Goal: Information Seeking & Learning: Learn about a topic

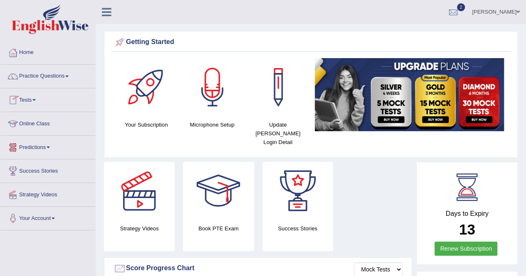
click at [35, 104] on link "Tests" at bounding box center [47, 99] width 95 height 21
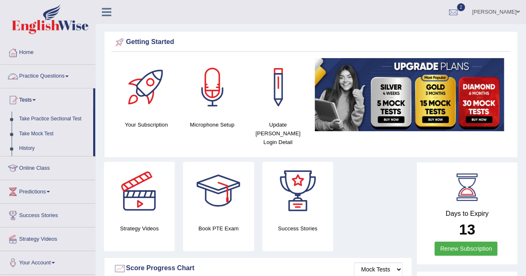
click at [64, 74] on link "Practice Questions" at bounding box center [47, 75] width 95 height 21
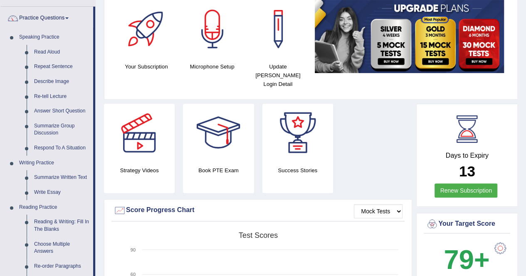
scroll to position [67, 0]
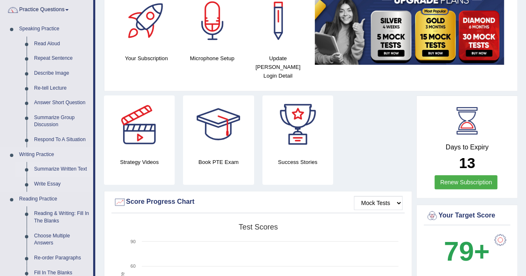
click at [60, 166] on link "Summarize Written Text" at bounding box center [61, 169] width 63 height 15
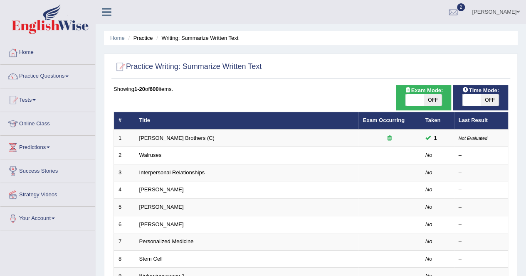
click at [435, 100] on span "OFF" at bounding box center [433, 100] width 18 height 12
checkbox input "true"
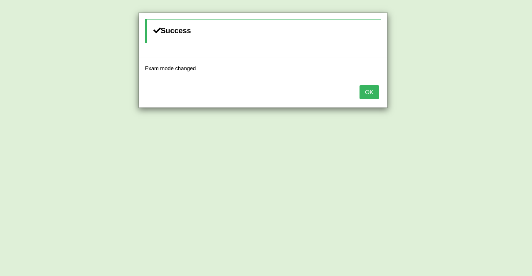
click at [377, 92] on button "OK" at bounding box center [369, 92] width 19 height 14
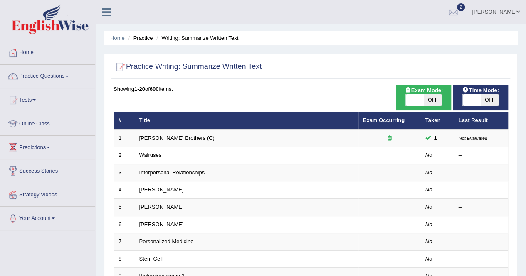
click at [430, 99] on span "OFF" at bounding box center [433, 100] width 18 height 12
checkbox input "true"
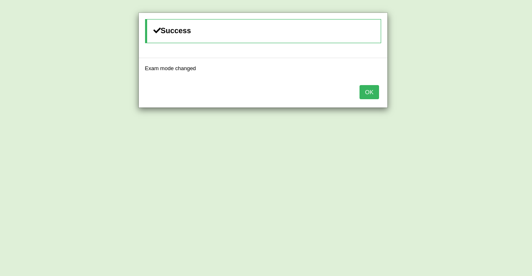
click at [364, 89] on button "OK" at bounding box center [369, 92] width 19 height 14
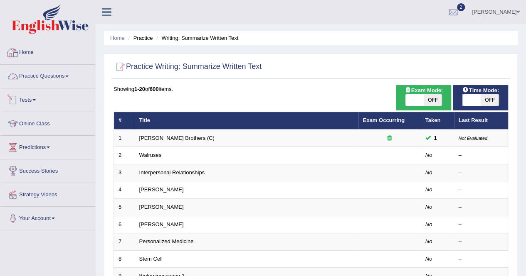
click at [43, 78] on link "Practice Questions" at bounding box center [47, 75] width 95 height 21
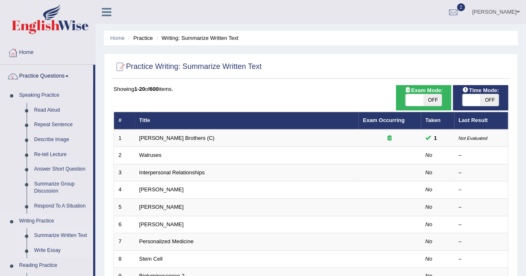
click at [41, 249] on link "Write Essay" at bounding box center [61, 251] width 63 height 15
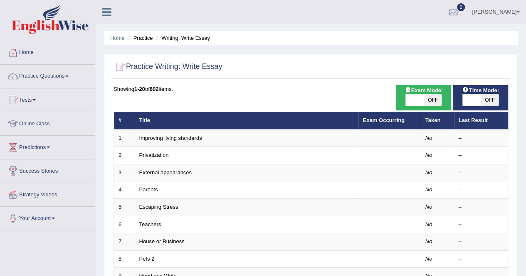
click at [437, 97] on span "OFF" at bounding box center [433, 100] width 18 height 12
checkbox input "true"
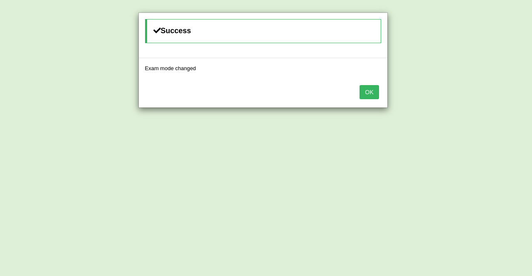
click at [365, 94] on button "OK" at bounding box center [369, 92] width 19 height 14
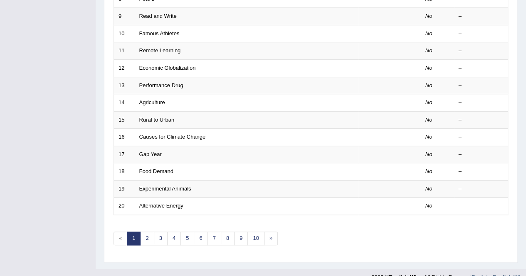
scroll to position [270, 0]
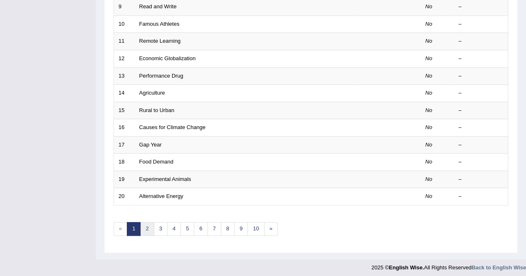
click at [145, 225] on link "2" at bounding box center [147, 229] width 14 height 14
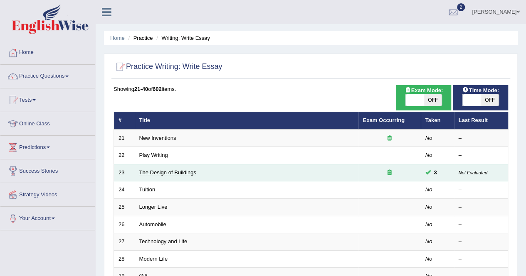
click at [190, 172] on link "The Design of Buildings" at bounding box center [167, 173] width 57 height 6
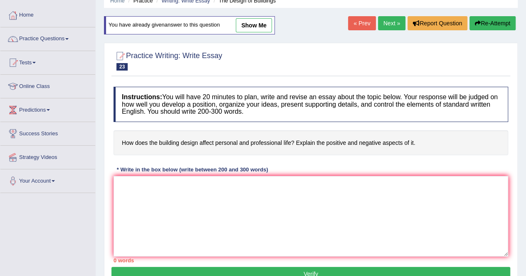
scroll to position [32, 0]
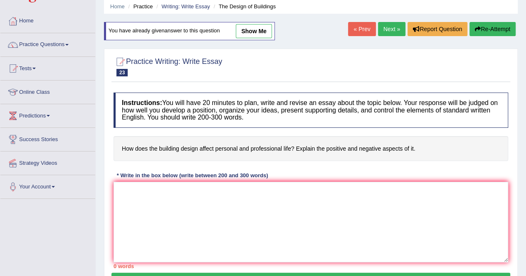
click at [257, 27] on link "show me" at bounding box center [254, 31] width 36 height 14
type textarea "Architecture of building affects both personal and professional life of an indi…"
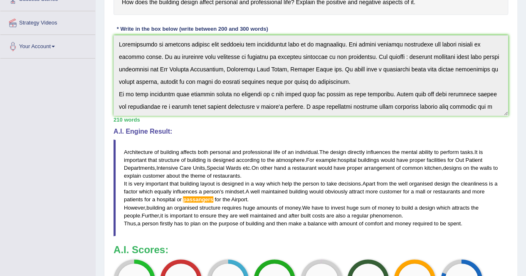
scroll to position [173, 0]
